Goal: Information Seeking & Learning: Check status

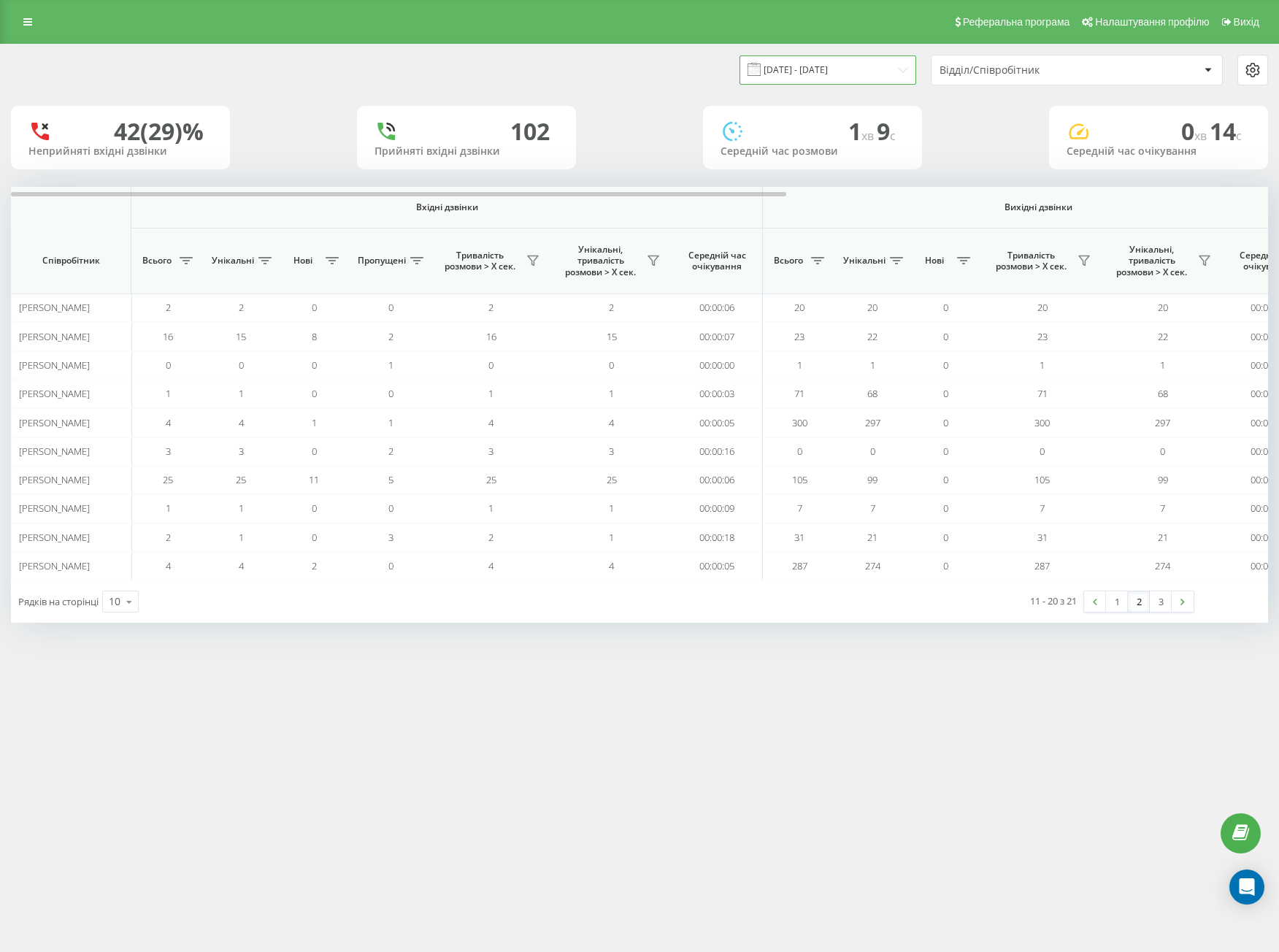
click at [821, 79] on input "[DATE] - [DATE]" at bounding box center [827, 70] width 177 height 28
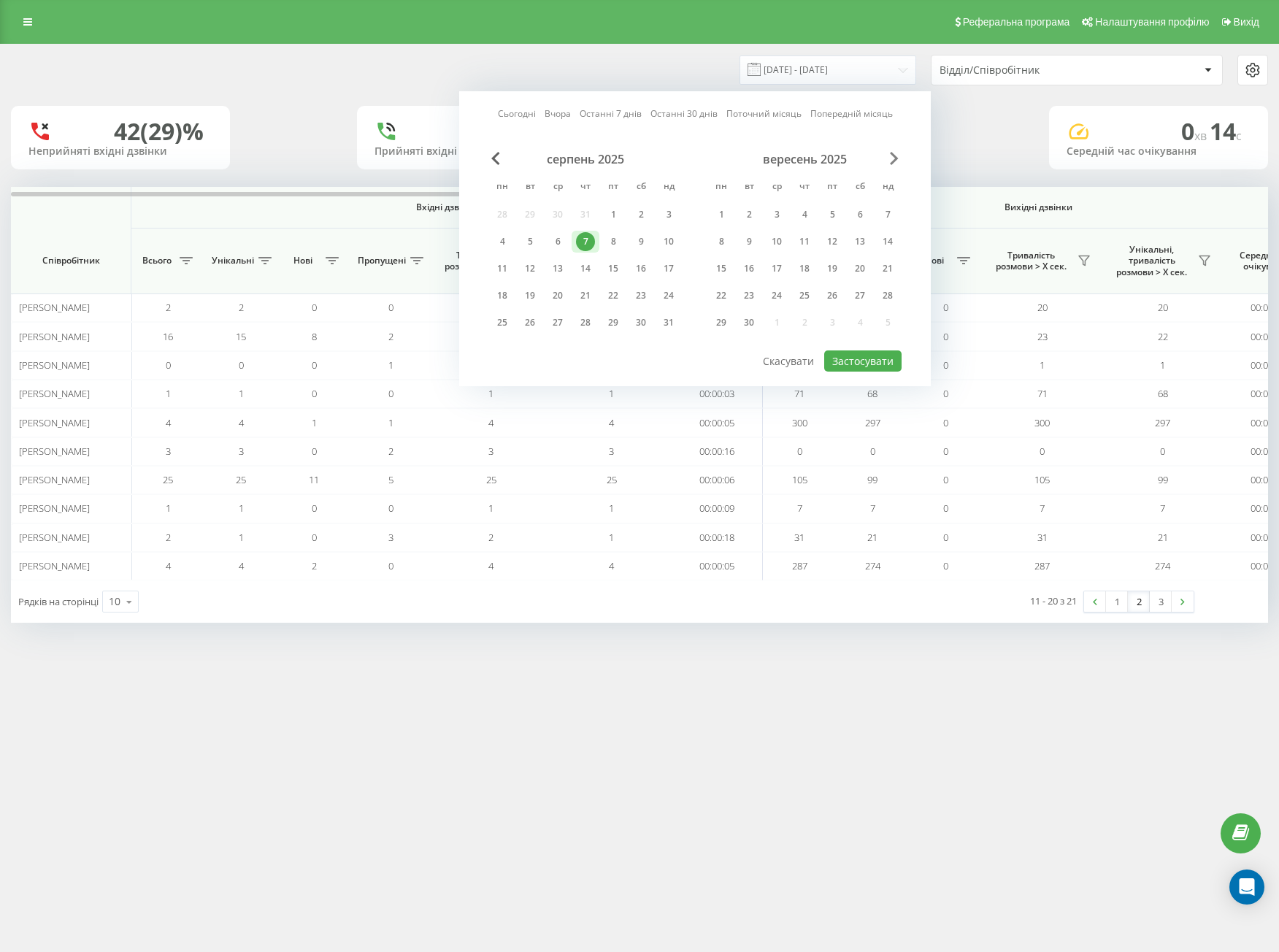
click at [894, 155] on span "Next Month" at bounding box center [894, 158] width 9 height 13
click at [530, 297] on div "23" at bounding box center [530, 295] width 19 height 19
click at [849, 356] on button "Застосувати" at bounding box center [862, 361] width 77 height 22
type input "[DATE] - [DATE]"
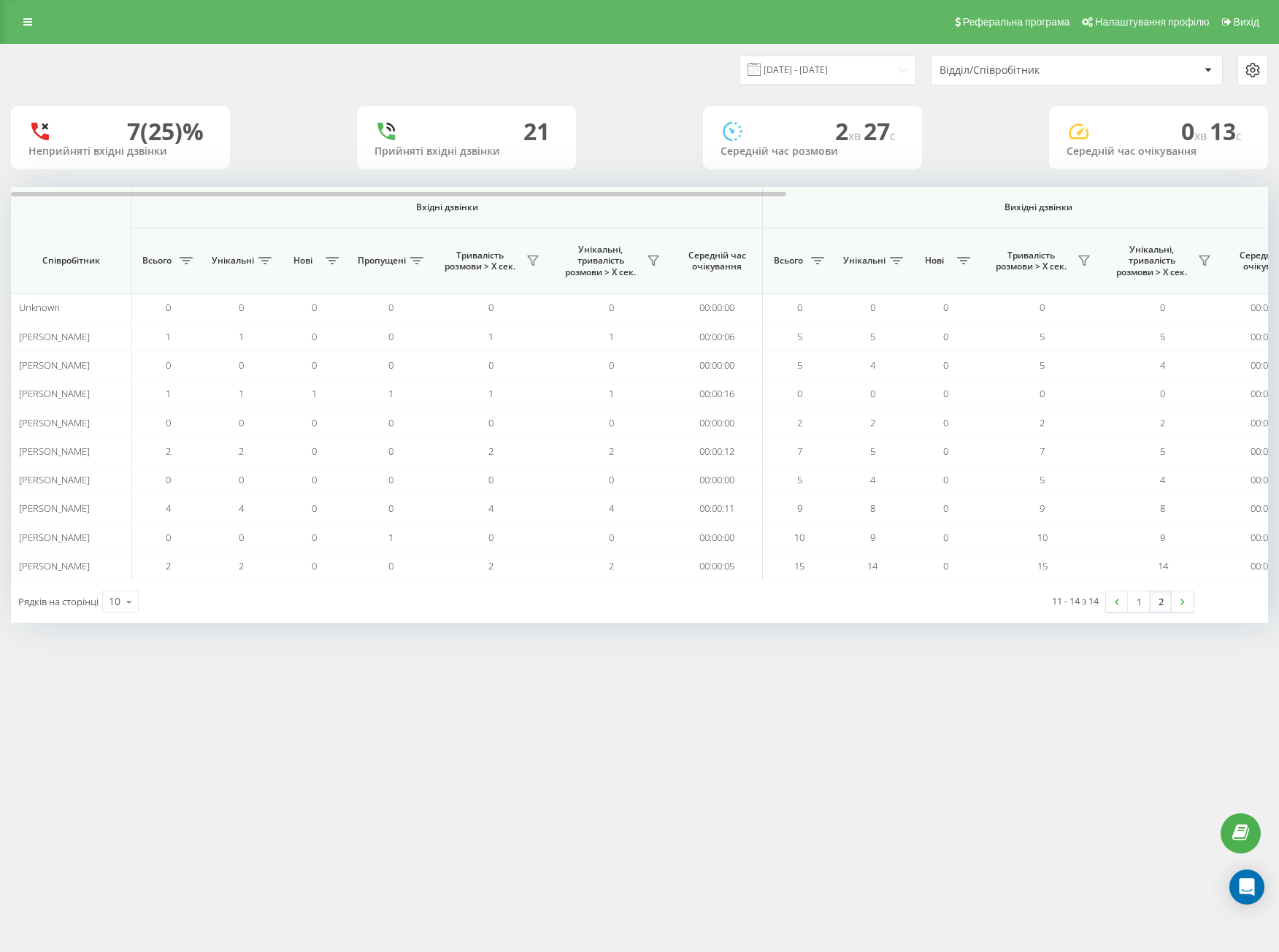
click at [1151, 611] on link "2" at bounding box center [1160, 601] width 22 height 21
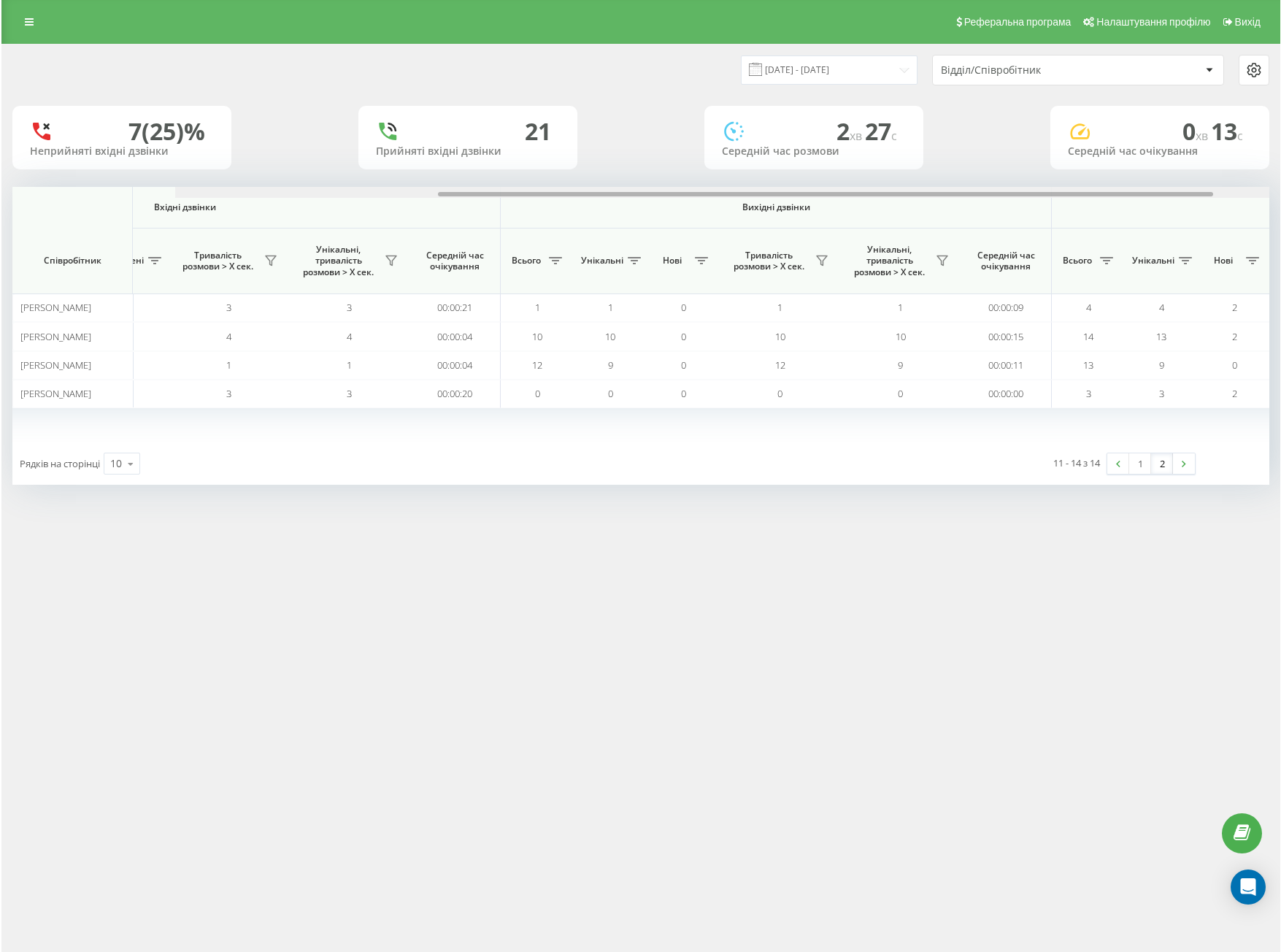
scroll to position [0, 780]
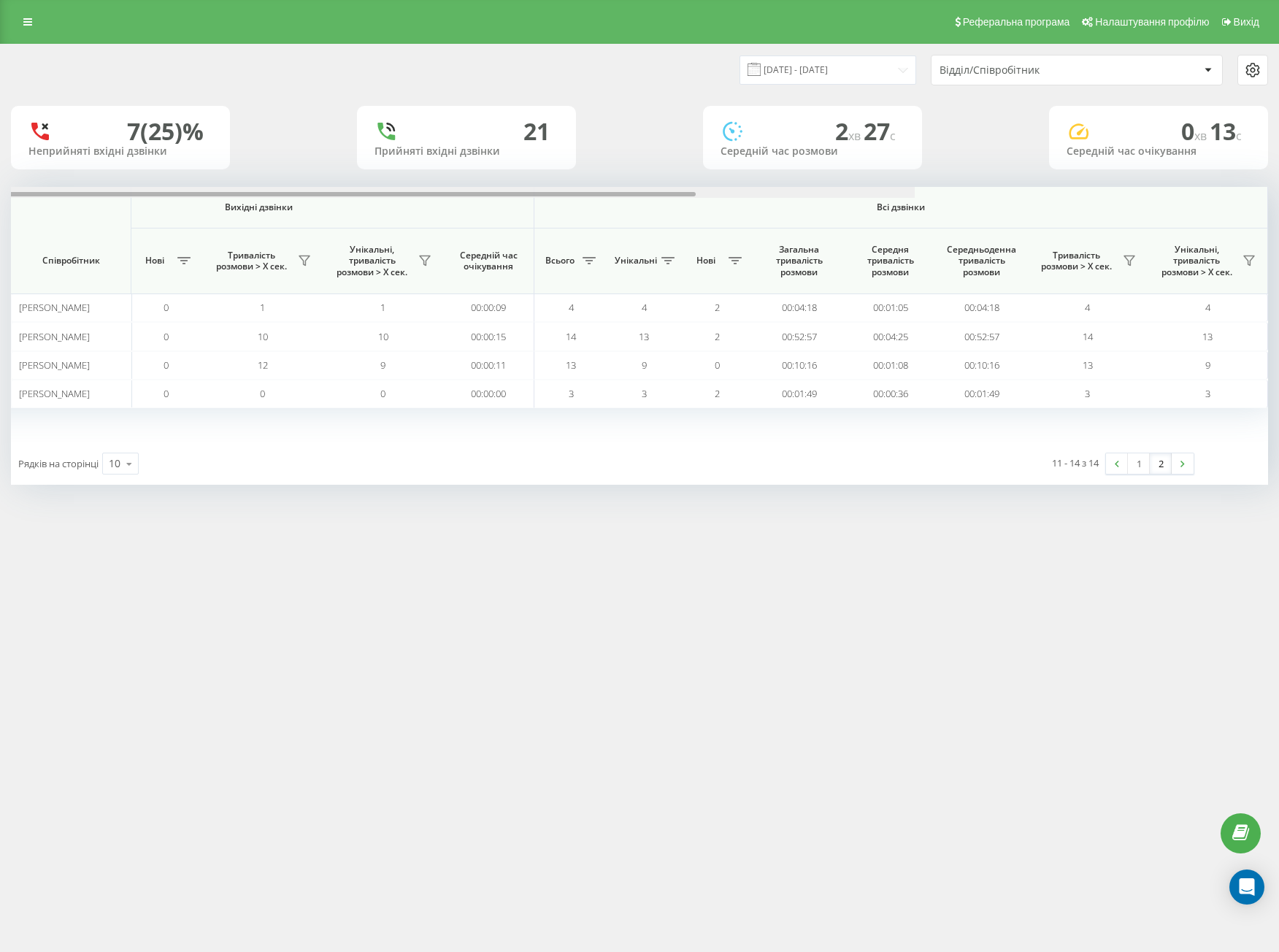
drag, startPoint x: 565, startPoint y: 192, endPoint x: 1182, endPoint y: 219, distance: 617.6
click at [1190, 210] on div "Вхідні дзвінки Вихідні дзвінки Всі дзвінки Співробітник Всього Унікальні Нові П…" at bounding box center [639, 314] width 1257 height 255
drag, startPoint x: 752, startPoint y: 547, endPoint x: 734, endPoint y: 533, distance: 22.8
click at [751, 547] on div "Реферальна програма Налаштування профілю Вихід [DATE] - [DATE] Відділ/Співробіт…" at bounding box center [639, 476] width 1279 height 952
click at [303, 693] on div "Реферальна програма Налаштування профілю Вихід [DATE] - [DATE] Відділ/Співробіт…" at bounding box center [639, 476] width 1279 height 952
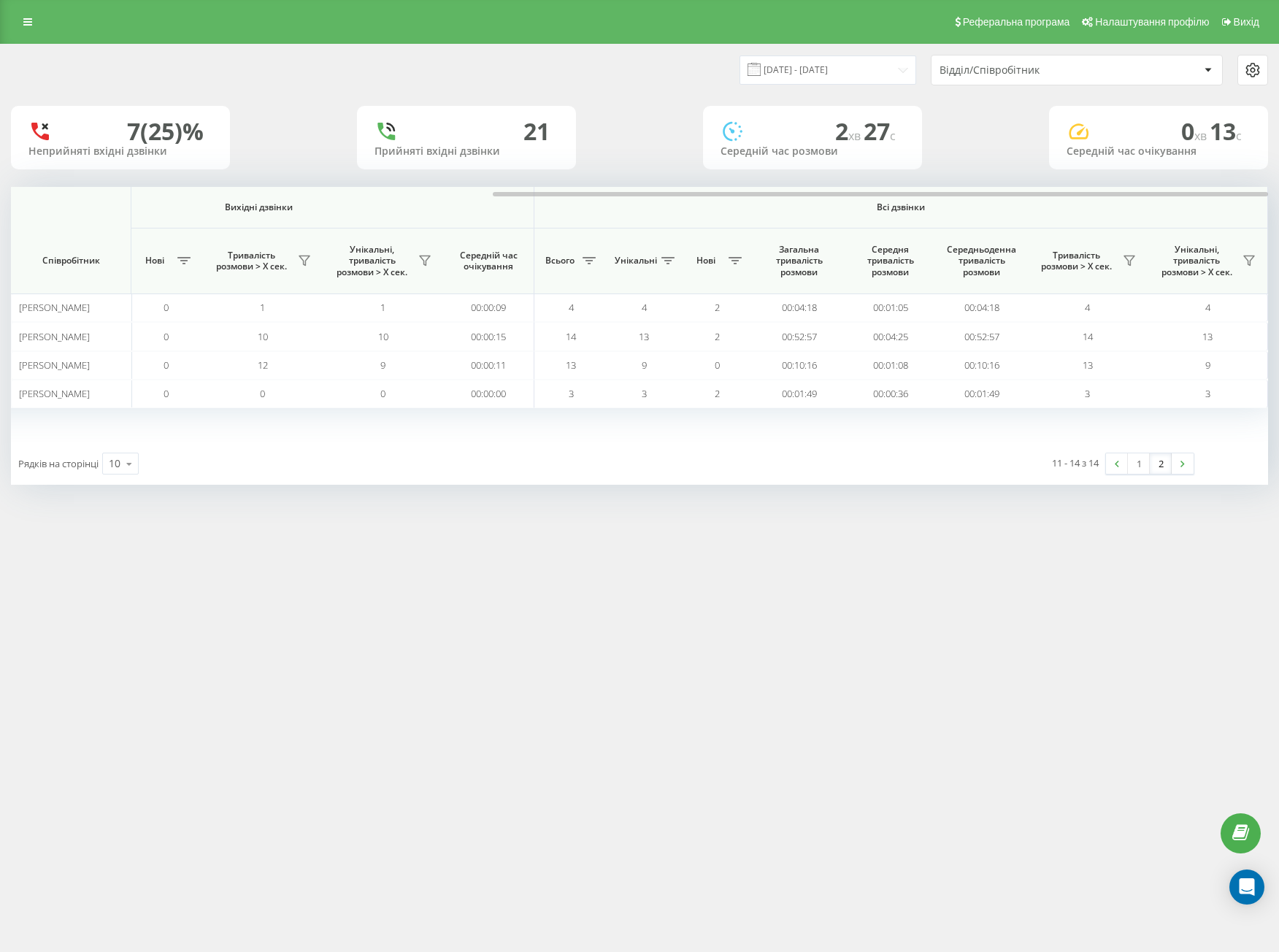
click at [198, 586] on div "Реферальна програма Налаштування профілю Вихід [DATE] - [DATE] Відділ/Співробіт…" at bounding box center [639, 476] width 1279 height 952
click at [236, 572] on div "Реферальна програма Налаштування профілю Вихід [DATE] - [DATE] Відділ/Співробіт…" at bounding box center [641, 476] width 1281 height 952
click at [206, 871] on div "Реферальна програма Налаштування профілю Вихід [DATE] - [DATE] Відділ/Співробіт…" at bounding box center [641, 476] width 1281 height 952
click at [316, 701] on div "Реферальна програма Налаштування профілю Вихід [DATE] - [DATE] Відділ/Співробіт…" at bounding box center [641, 476] width 1281 height 952
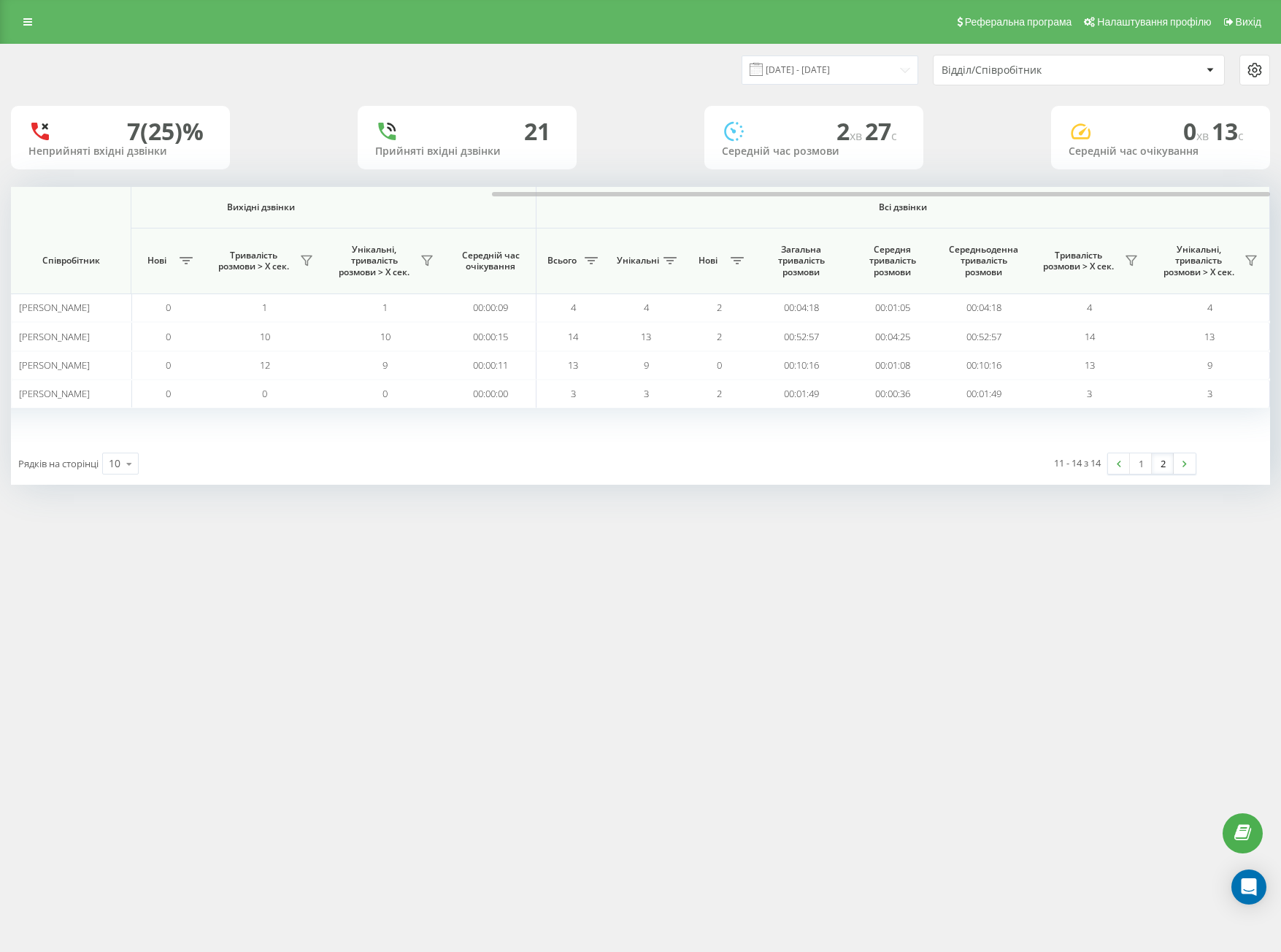
drag, startPoint x: 612, startPoint y: 670, endPoint x: 588, endPoint y: 466, distance: 205.4
click at [612, 670] on div "Реферальна програма Налаштування профілю Вихід [DATE] - [DATE] Відділ/Співробіт…" at bounding box center [640, 476] width 1281 height 952
click at [620, 144] on div "7 (25)% Неприйняті вхідні дзвінки 21 Прийняті вхідні дзвінки 2 хв 27 c Середній…" at bounding box center [640, 138] width 1259 height 64
click at [475, 625] on div "Реферальна програма Налаштування профілю Вихід [DATE] - [DATE] Відділ/Співробіт…" at bounding box center [640, 476] width 1281 height 952
click at [515, 598] on div "Реферальна програма Налаштування профілю Вихід [DATE] - [DATE] Відділ/Співробіт…" at bounding box center [640, 476] width 1281 height 952
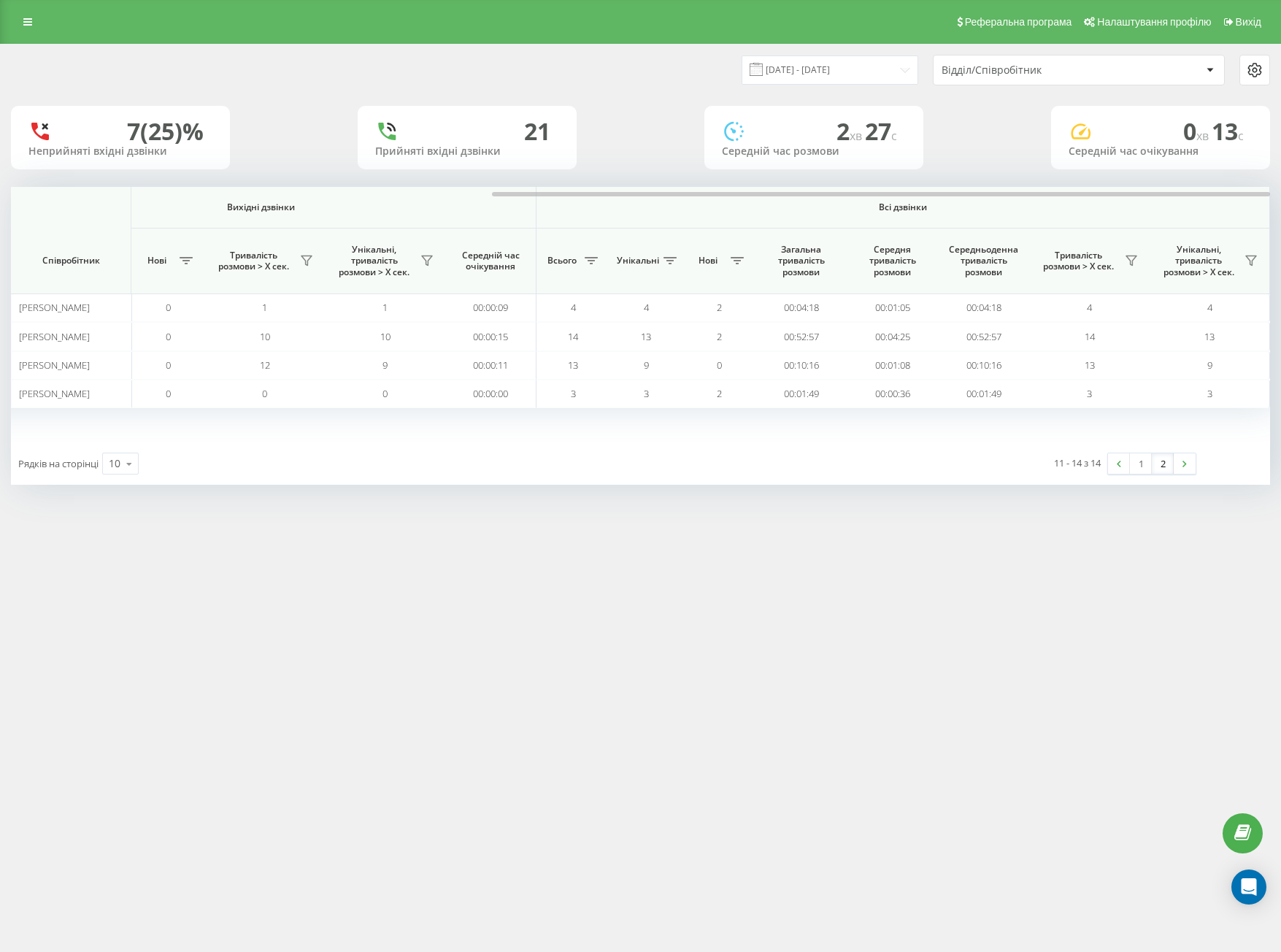
click at [1162, 466] on link "2" at bounding box center [1163, 463] width 22 height 21
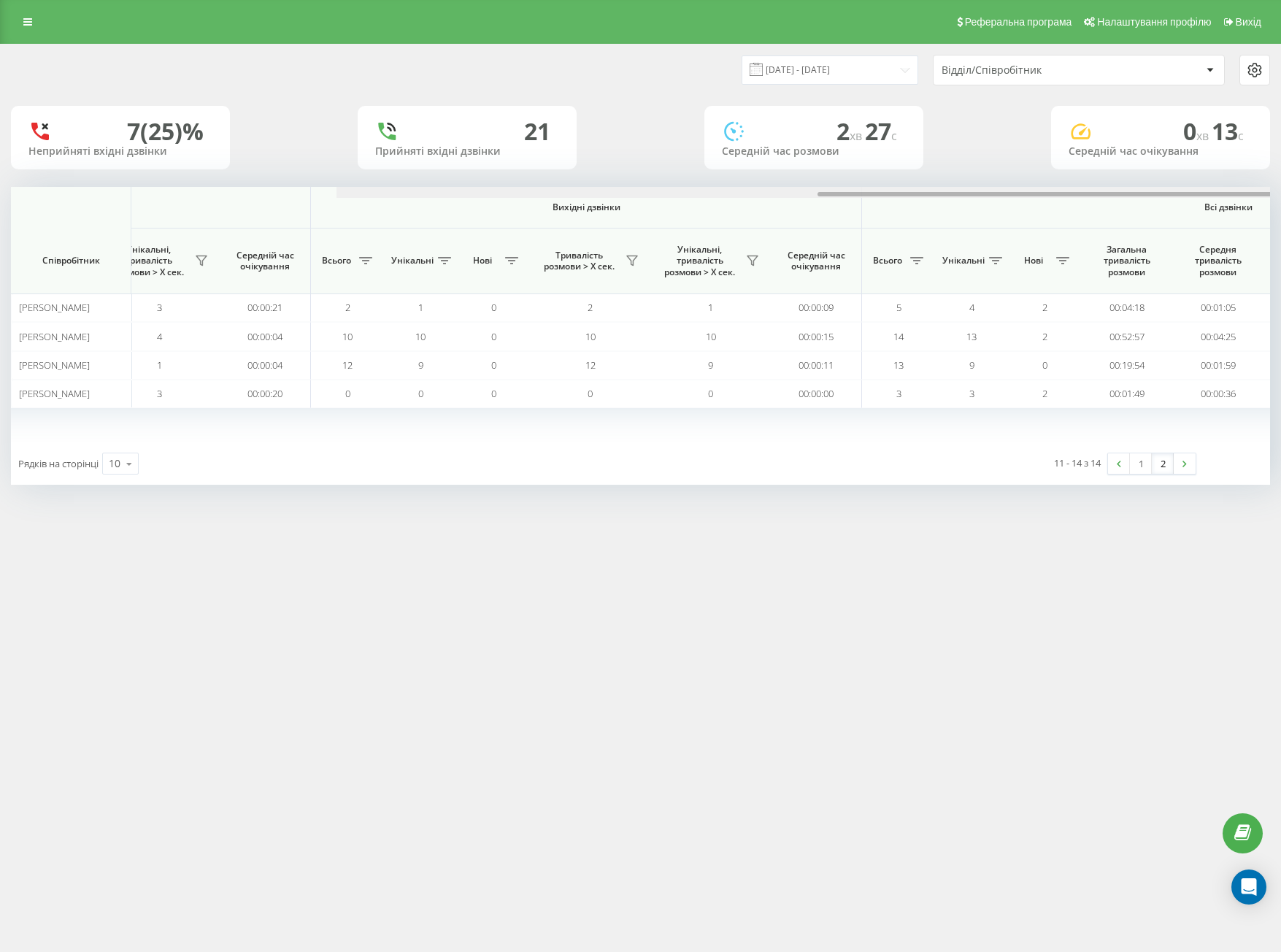
drag, startPoint x: 630, startPoint y: 195, endPoint x: 1136, endPoint y: 252, distance: 509.2
click at [1231, 201] on div "Вхідні дзвінки Вихідні дзвінки Всі дзвінки Співробітник Всього Унікальні Нові П…" at bounding box center [640, 314] width 1259 height 255
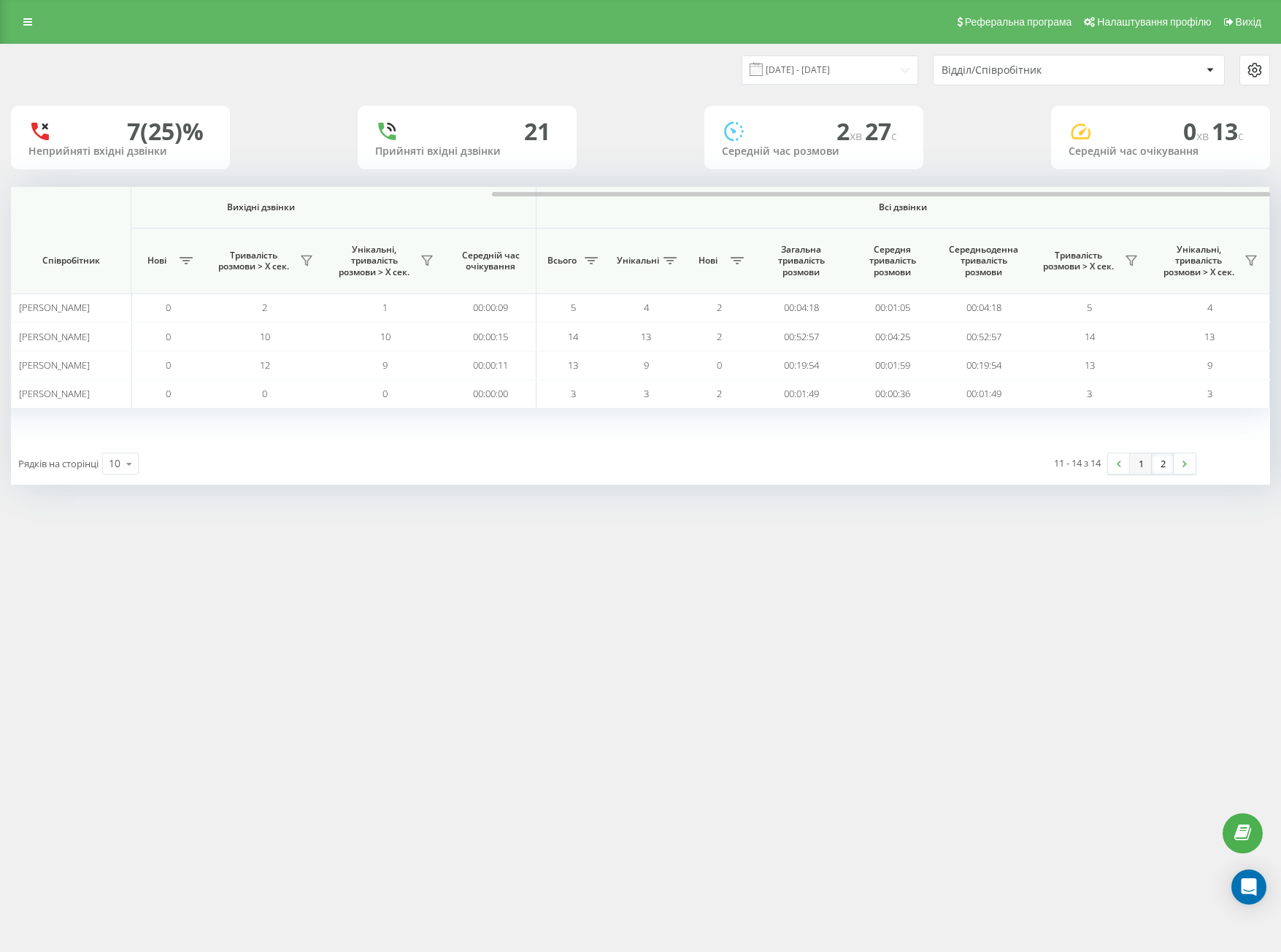
click at [1135, 466] on link "1" at bounding box center [1141, 463] width 22 height 21
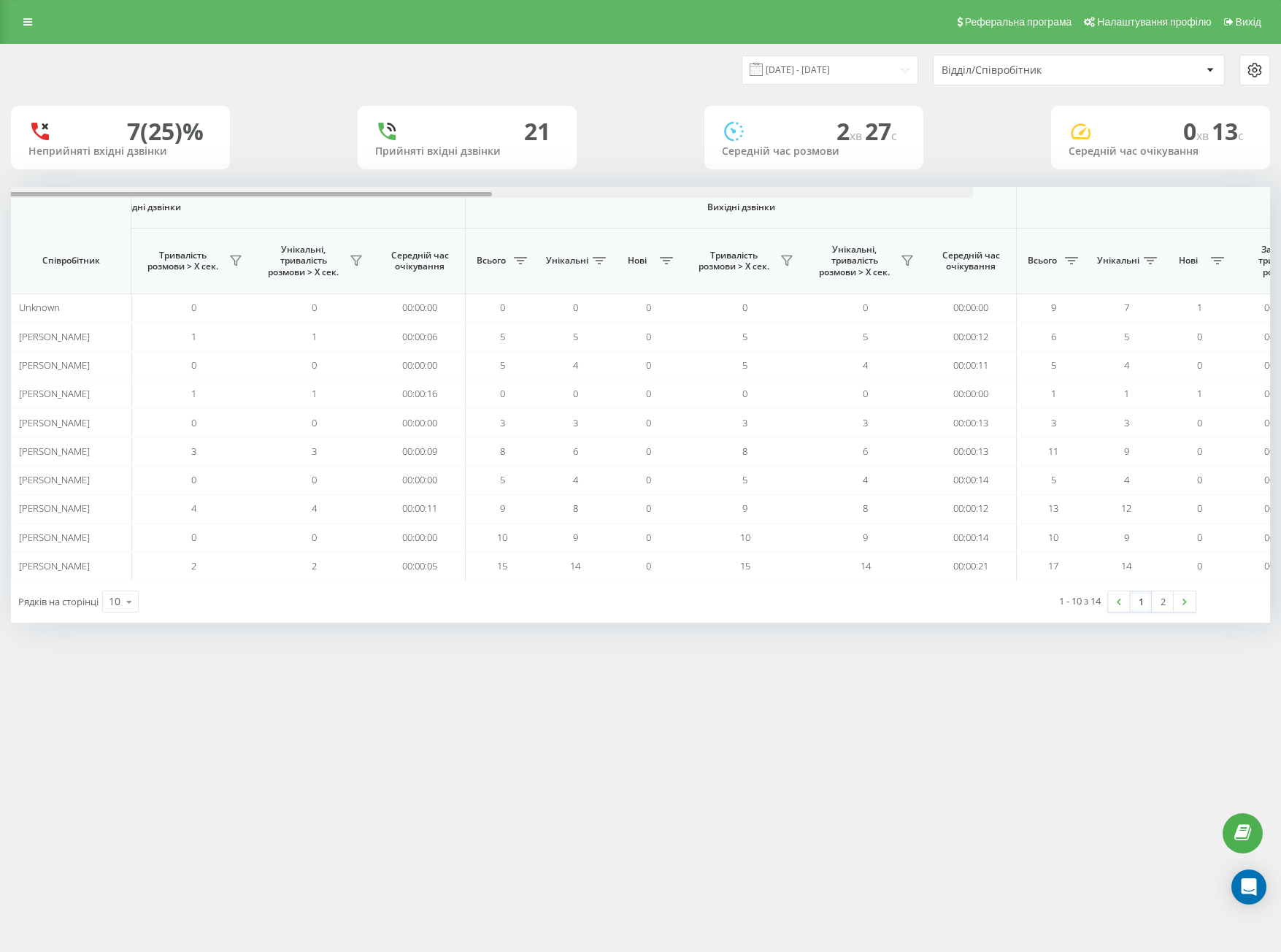
scroll to position [0, 777]
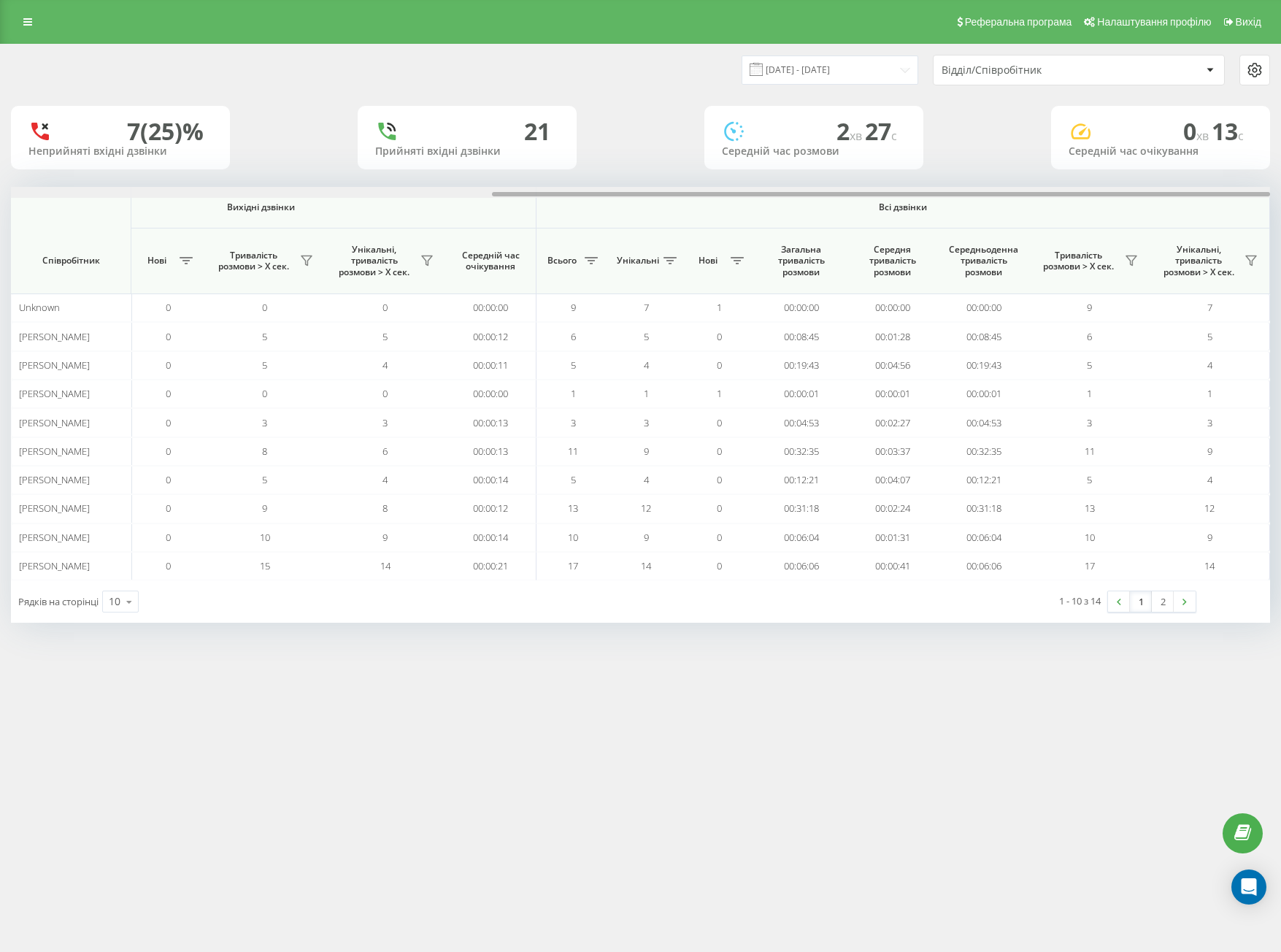
drag, startPoint x: 772, startPoint y: 193, endPoint x: 1284, endPoint y: 224, distance: 512.9
click at [1278, 224] on html "[DOMAIN_NAME] Проекти [DOMAIN_NAME] Центр звернень Аналiтика Співробітники у ре…" at bounding box center [640, 476] width 1281 height 952
click at [1160, 605] on link "2" at bounding box center [1163, 601] width 22 height 21
